Goal: Find specific page/section: Find specific page/section

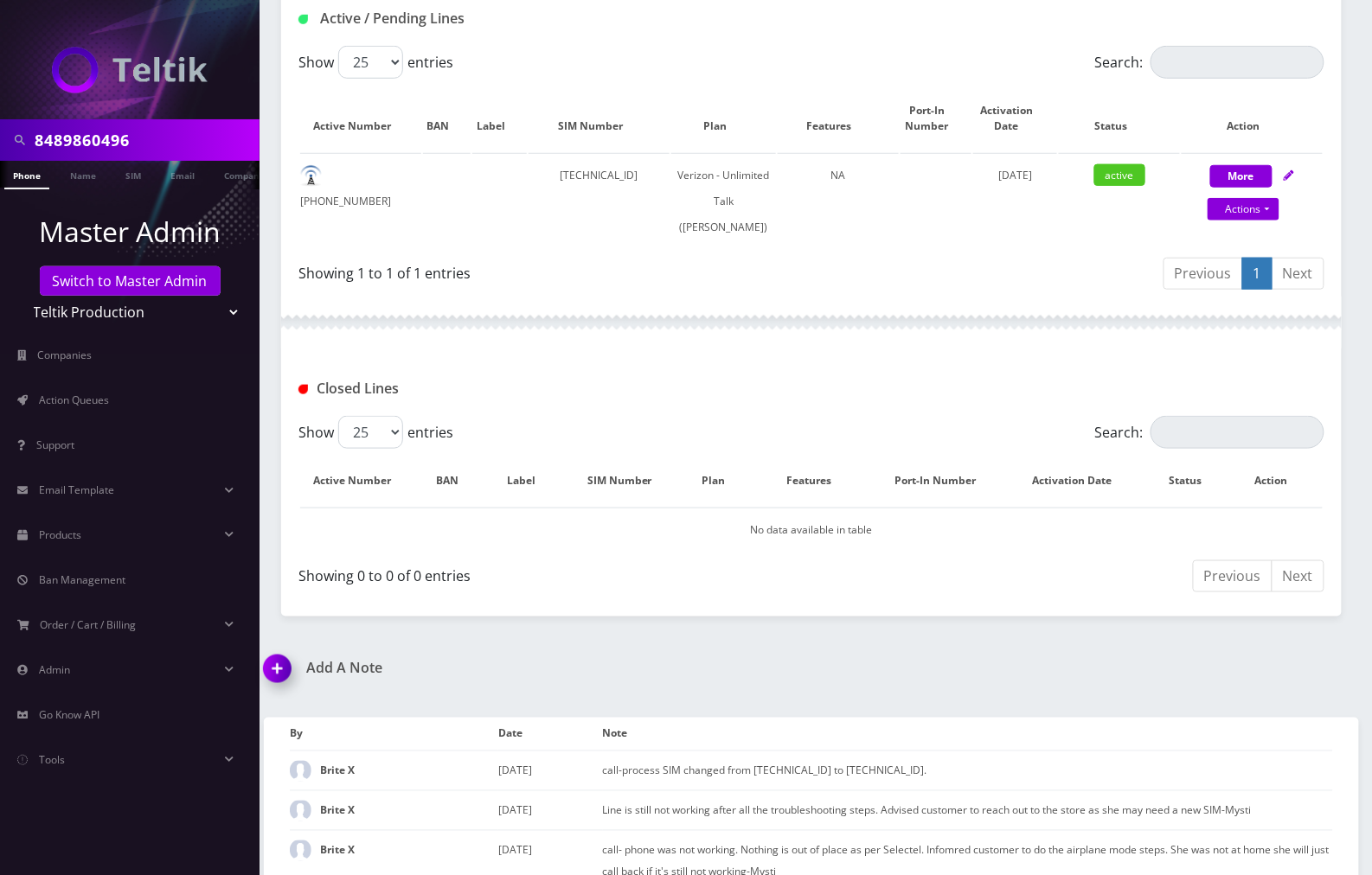
scroll to position [346, 0]
drag, startPoint x: 88, startPoint y: 138, endPoint x: 26, endPoint y: 135, distance: 62.1
click at [26, 135] on div "8489860496" at bounding box center [130, 140] width 251 height 33
click at [218, 314] on select "Teltik Production My Link Mobile VennMobile Unlimited Advanced LTE [PERSON_NAME…" at bounding box center [130, 312] width 221 height 33
select select "23"
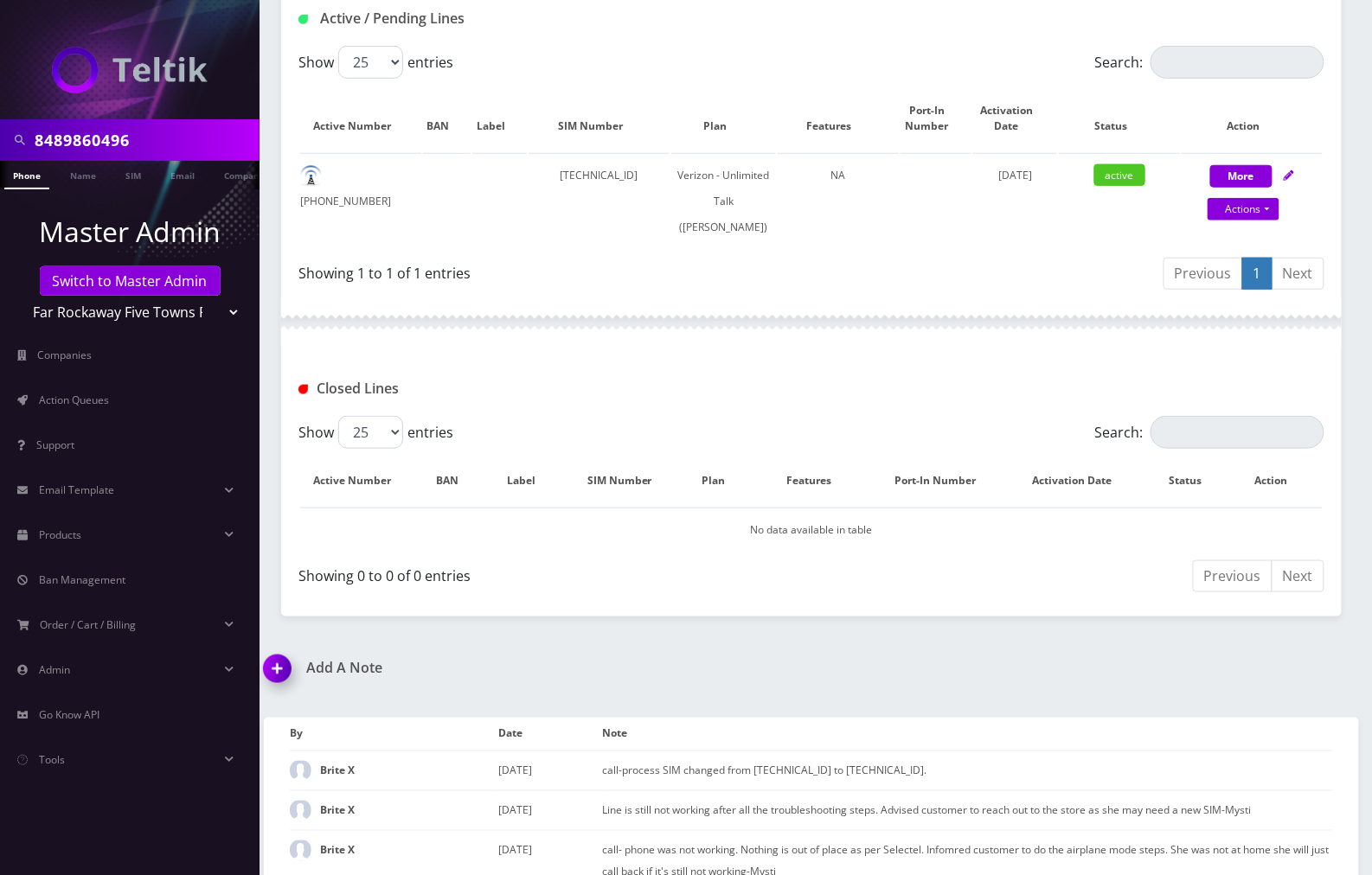
click at [20, 296] on select "Teltik Production My Link Mobile VennMobile Unlimited Advanced LTE [PERSON_NAME…" at bounding box center [130, 312] width 221 height 33
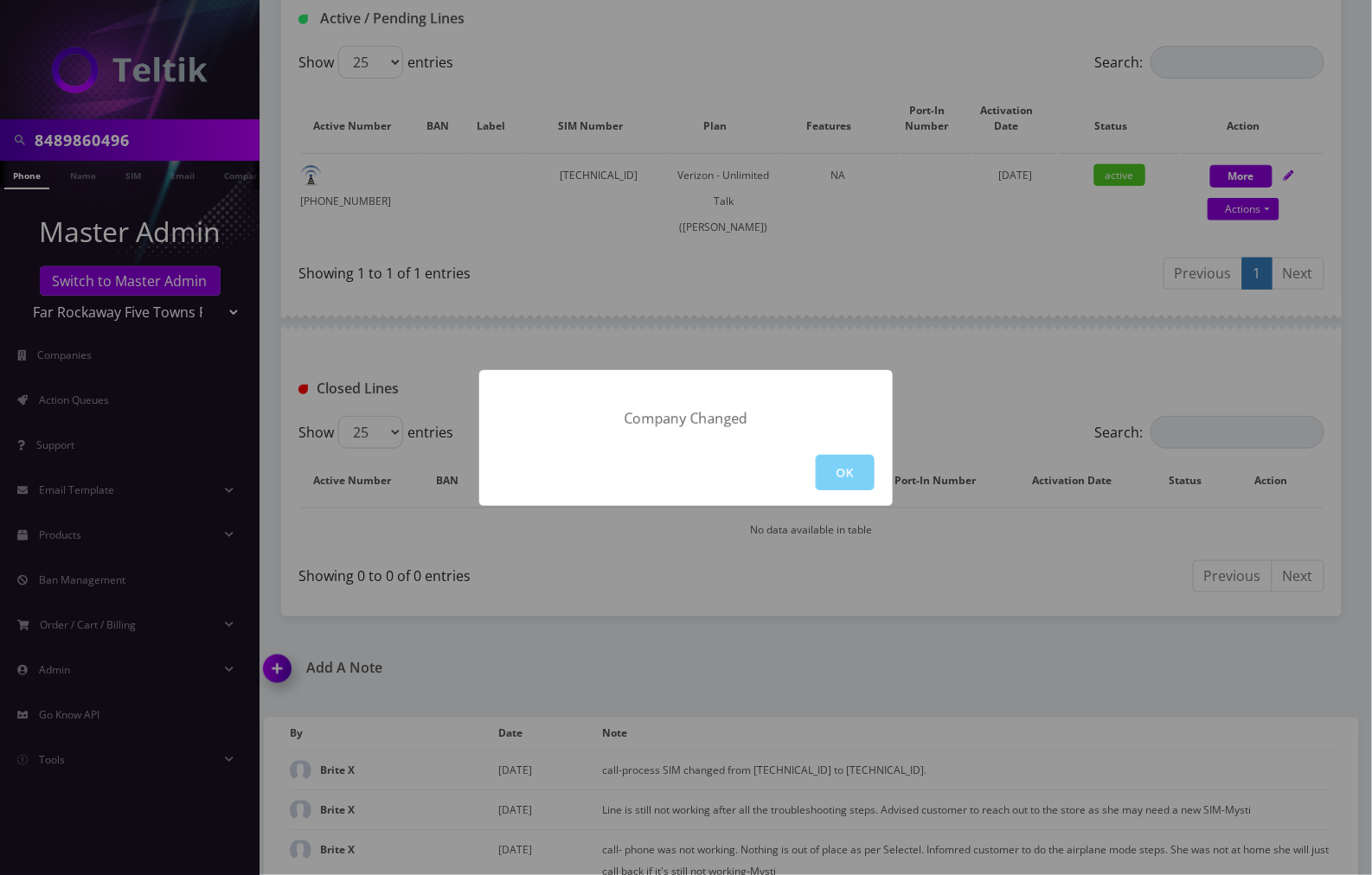
click at [845, 470] on button "OK" at bounding box center [844, 472] width 59 height 35
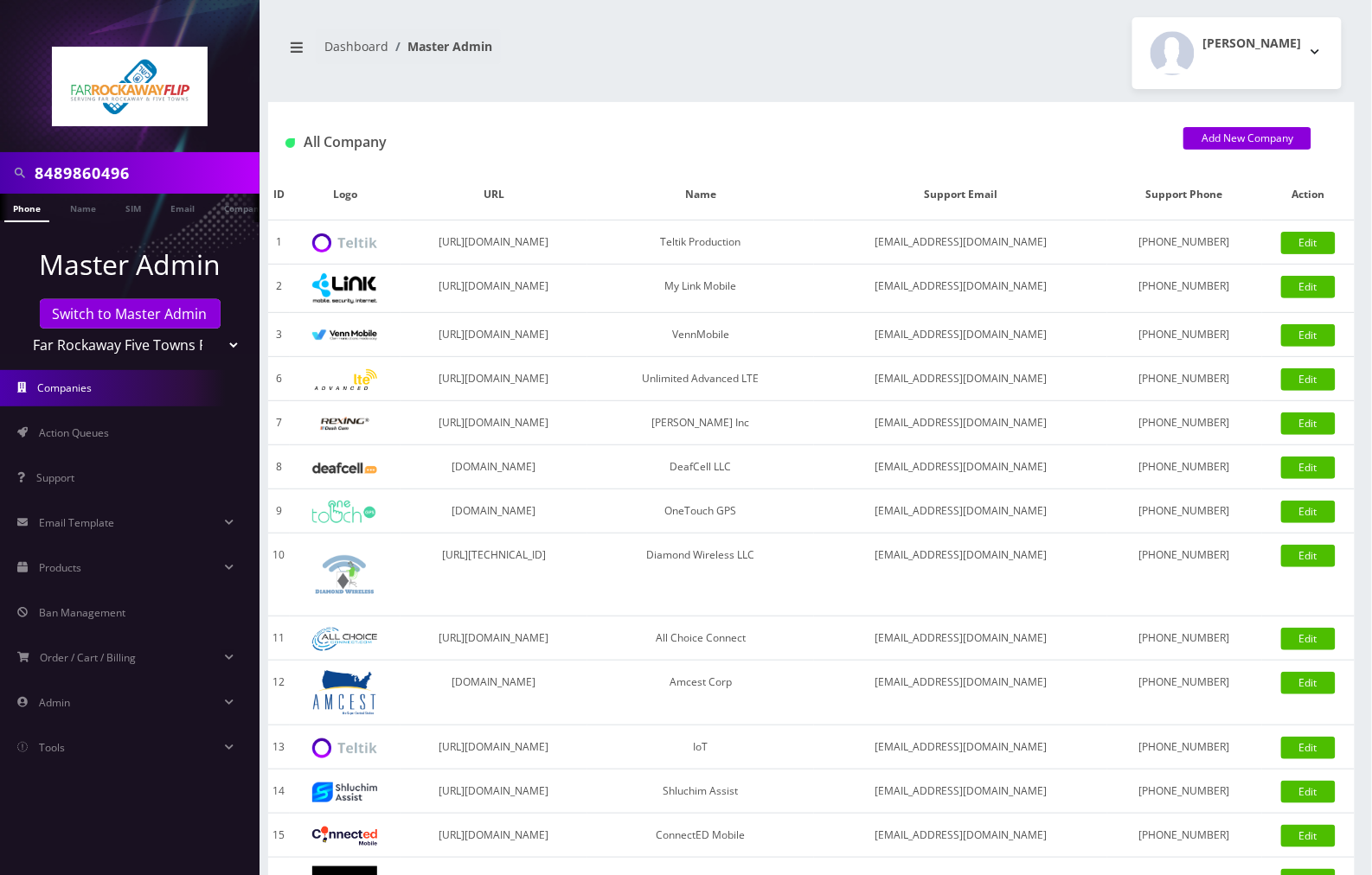
click at [169, 104] on img at bounding box center [130, 86] width 156 height 79
drag, startPoint x: 180, startPoint y: 167, endPoint x: 7, endPoint y: 168, distance: 173.0
click at [7, 168] on div "8489860496" at bounding box center [130, 173] width 251 height 33
type input "[PERSON_NAME]"
click at [87, 210] on link "Name" at bounding box center [83, 208] width 43 height 29
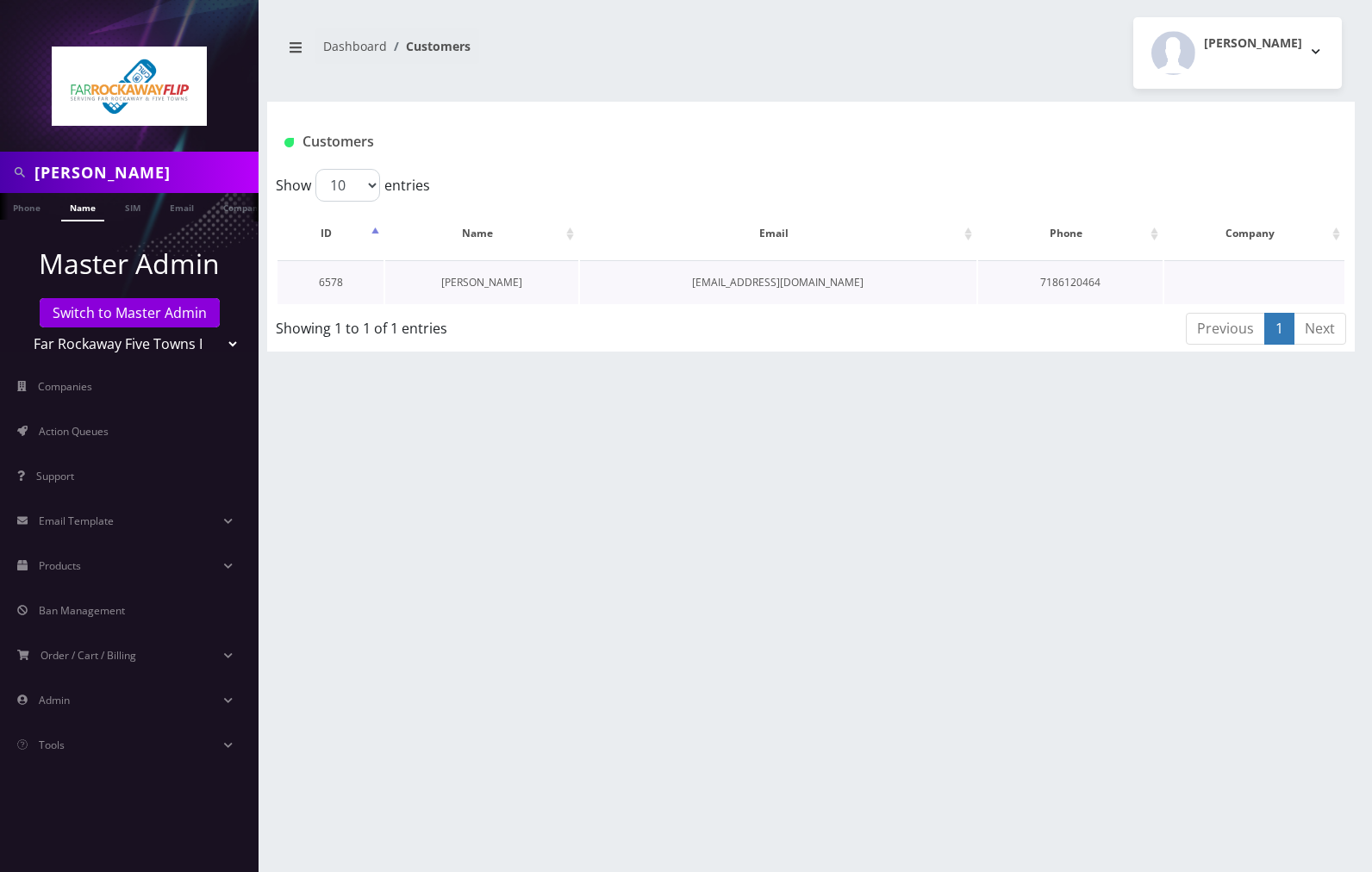
click at [495, 283] on link "[PERSON_NAME]" at bounding box center [482, 283] width 81 height 14
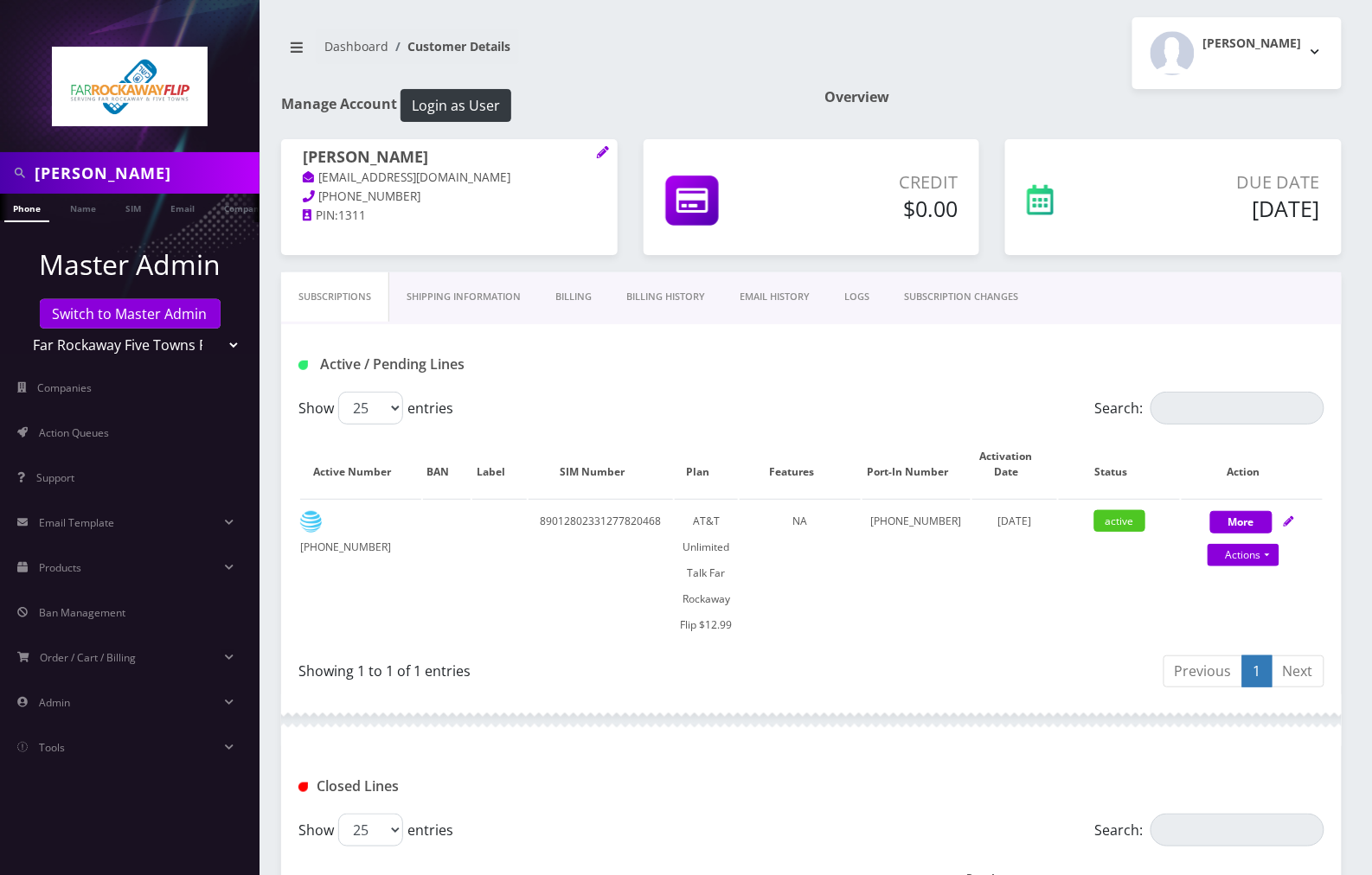
click at [645, 296] on link "Billing History" at bounding box center [666, 297] width 113 height 50
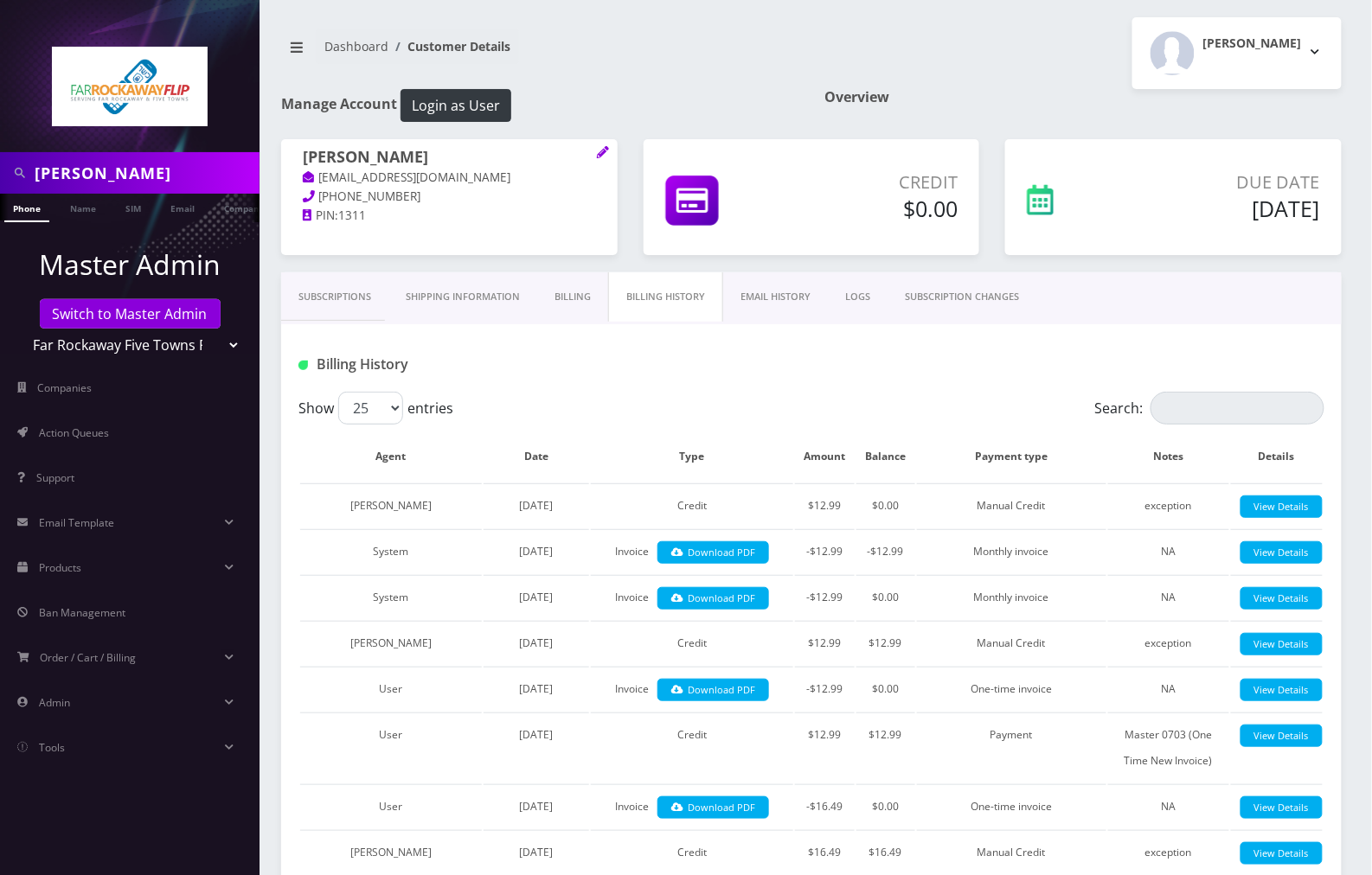
click at [582, 297] on link "Billing" at bounding box center [573, 297] width 71 height 50
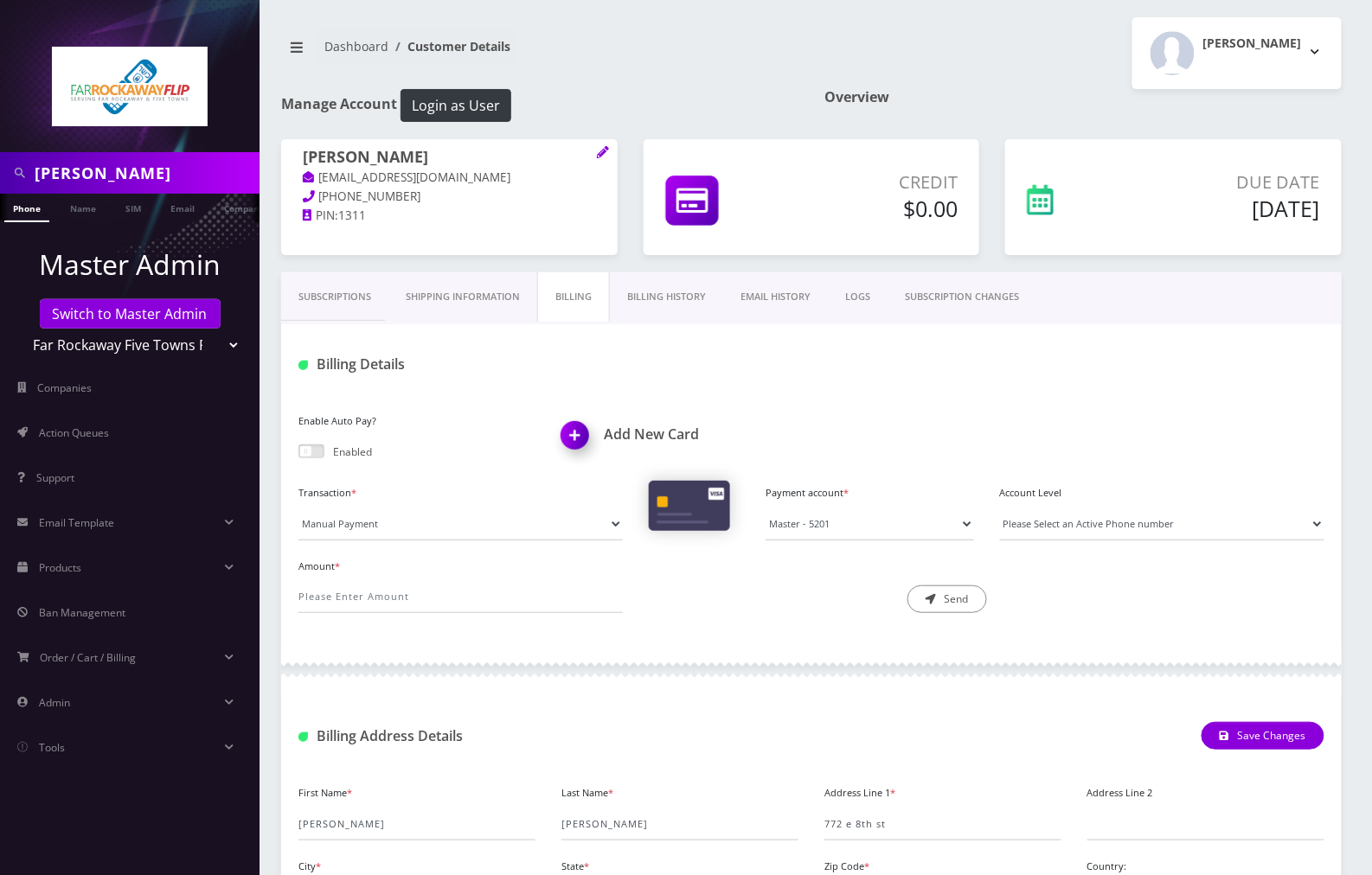
scroll to position [173, 0]
